Goal: Answer question/provide support: Answer question/provide support

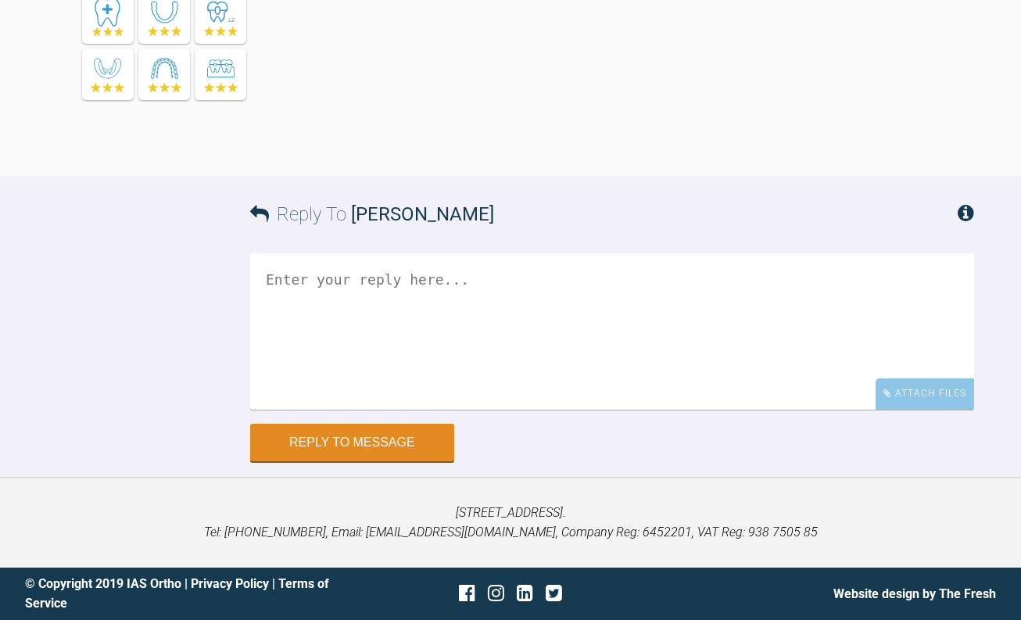
scroll to position [12598, 0]
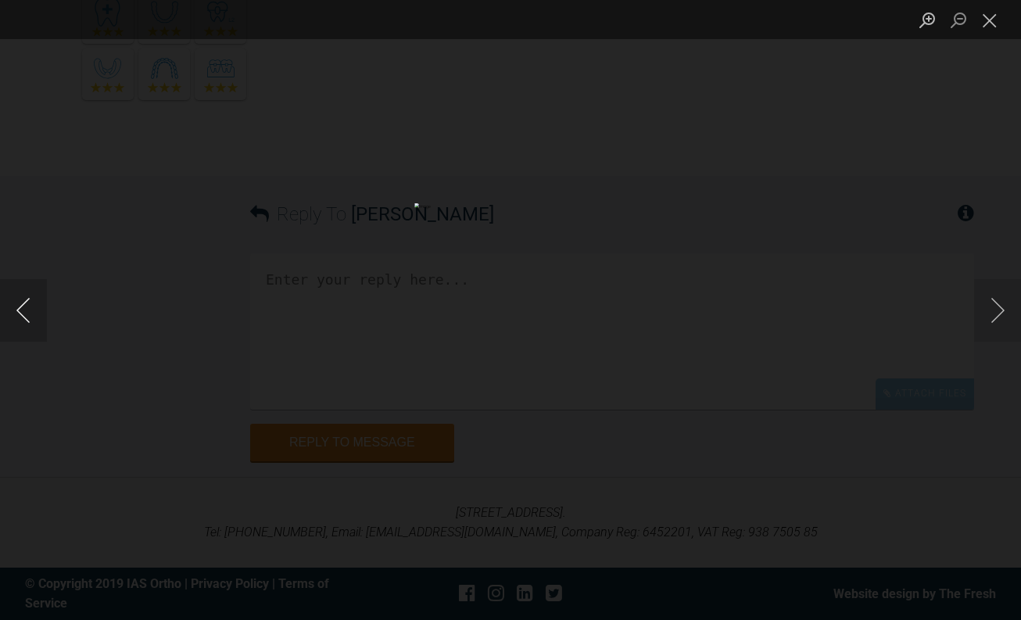
click at [31, 306] on button "Previous image" at bounding box center [23, 310] width 47 height 63
click at [25, 302] on button "Previous image" at bounding box center [23, 310] width 47 height 63
click at [1000, 312] on button "Next image" at bounding box center [997, 310] width 47 height 63
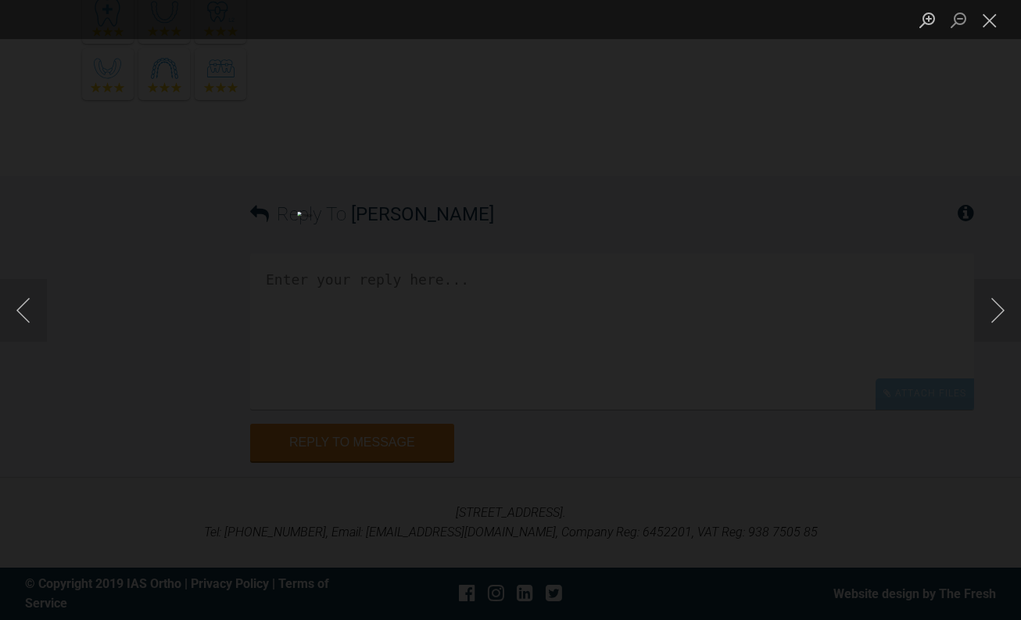
click at [15, 199] on div "Lightbox" at bounding box center [510, 310] width 1021 height 620
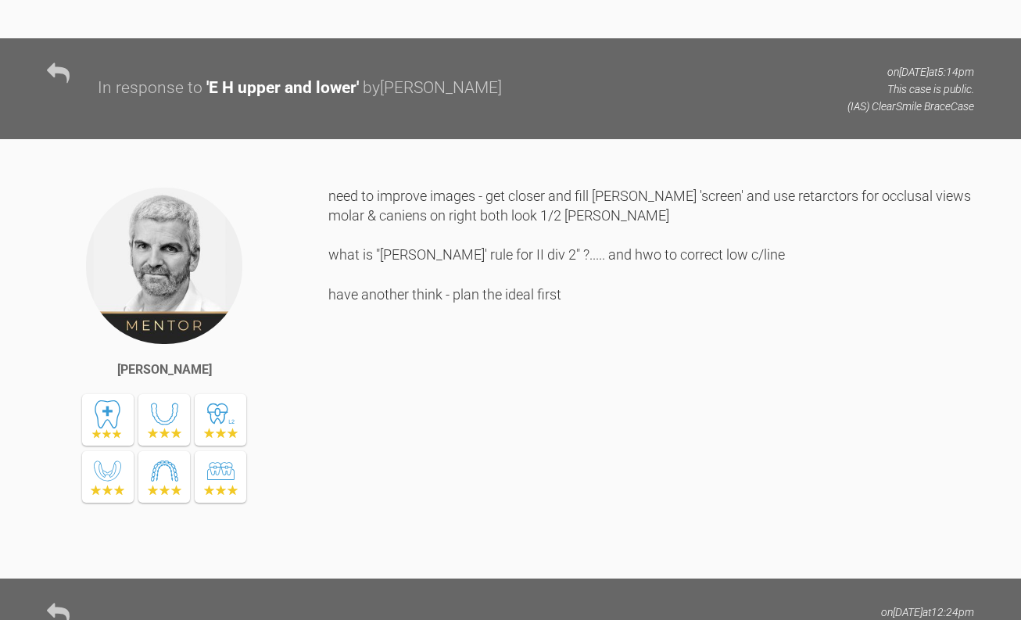
scroll to position [1251, 0]
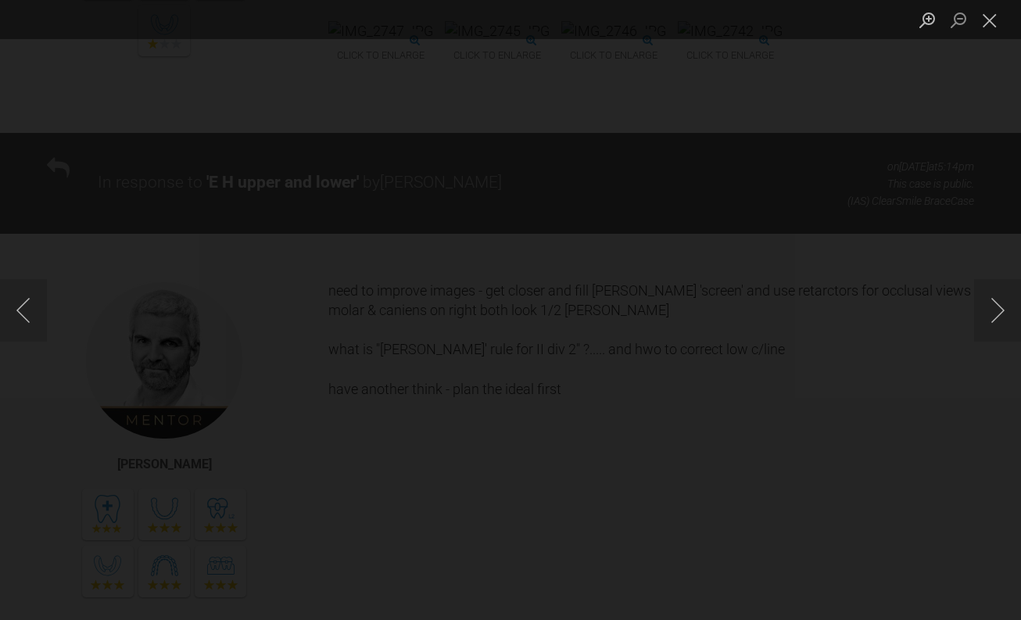
click at [25, 177] on div "Lightbox" at bounding box center [510, 310] width 1021 height 620
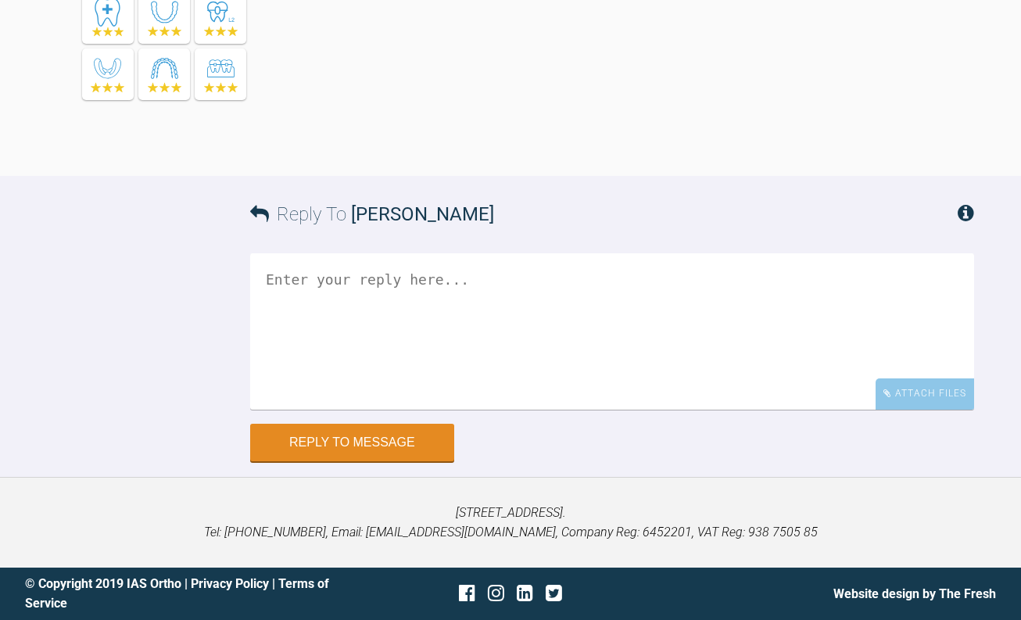
scroll to position [12482, 0]
drag, startPoint x: 568, startPoint y: 140, endPoint x: 556, endPoint y: 118, distance: 25.2
